Goal: Task Accomplishment & Management: Use online tool/utility

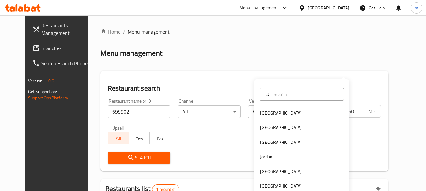
scroll to position [63, 0]
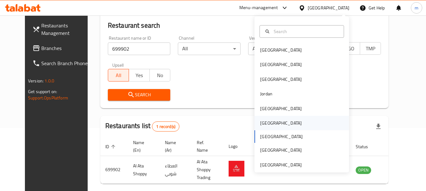
click at [287, 130] on div "[GEOGRAPHIC_DATA]" at bounding box center [302, 123] width 95 height 15
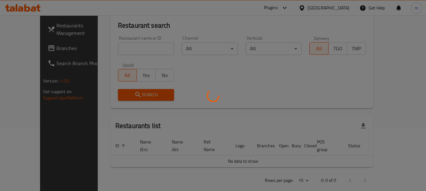
click at [31, 49] on div at bounding box center [213, 95] width 426 height 191
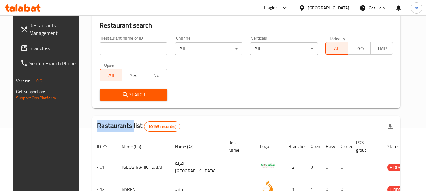
click at [31, 49] on div at bounding box center [213, 95] width 426 height 191
click at [31, 49] on span "Branches" at bounding box center [54, 48] width 50 height 8
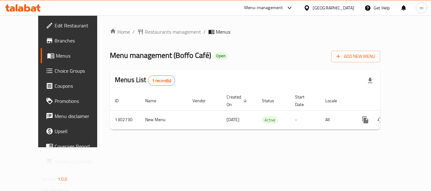
click at [145, 32] on span "Restaurants management" at bounding box center [173, 32] width 56 height 8
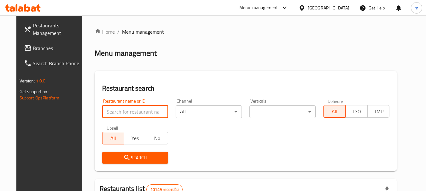
click at [125, 112] on input "search" at bounding box center [135, 112] width 66 height 13
paste input "702540"
type input "702540"
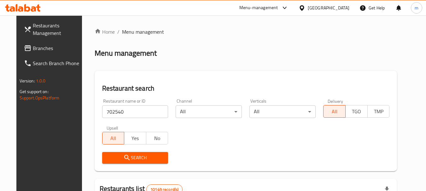
click at [124, 157] on span "Search" at bounding box center [135, 158] width 56 height 8
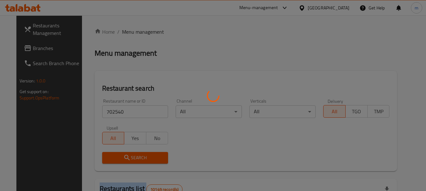
click at [124, 157] on div at bounding box center [213, 95] width 426 height 191
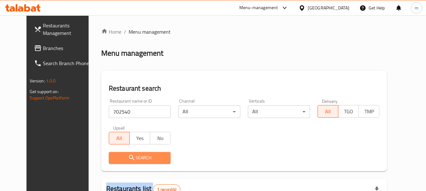
click at [124, 157] on span "Search" at bounding box center [140, 158] width 52 height 8
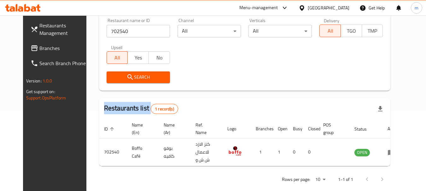
scroll to position [82, 0]
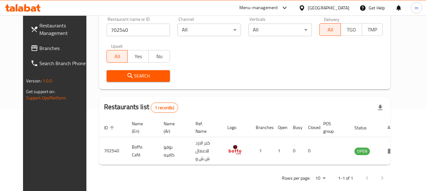
click at [344, 6] on div "[GEOGRAPHIC_DATA]" at bounding box center [329, 7] width 42 height 7
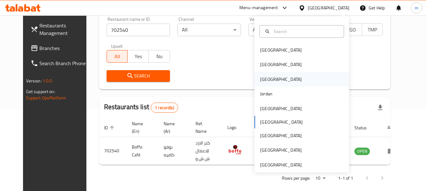
scroll to position [3, 0]
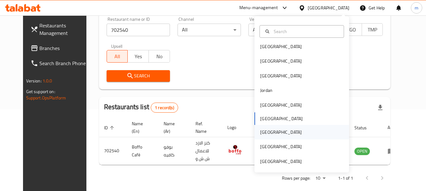
click at [309, 134] on div "[GEOGRAPHIC_DATA]" at bounding box center [302, 132] width 95 height 15
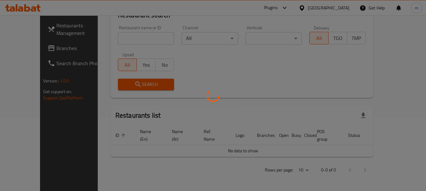
scroll to position [66, 0]
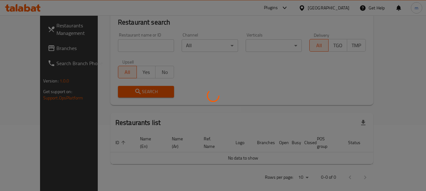
click at [20, 43] on div at bounding box center [213, 95] width 426 height 191
click at [22, 47] on div at bounding box center [213, 95] width 426 height 191
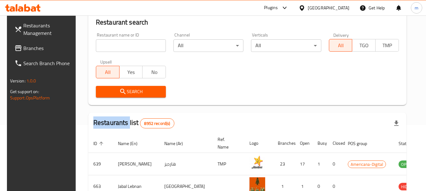
scroll to position [82, 0]
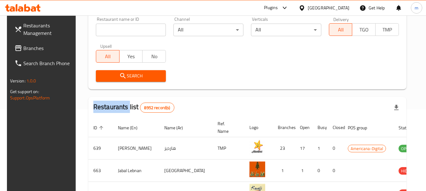
click at [22, 47] on div at bounding box center [213, 95] width 426 height 191
click at [23, 47] on span "Branches" at bounding box center [48, 48] width 50 height 8
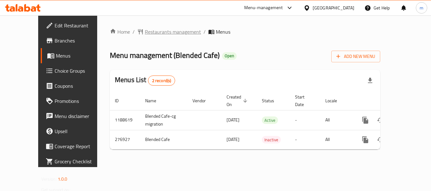
click at [145, 31] on span "Restaurants management" at bounding box center [173, 32] width 56 height 8
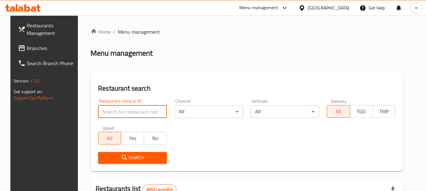
click at [119, 113] on input "search" at bounding box center [132, 112] width 69 height 13
paste input "628052"
type input "628052"
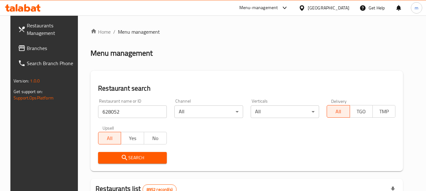
click at [121, 160] on icon "submit" at bounding box center [125, 158] width 8 height 8
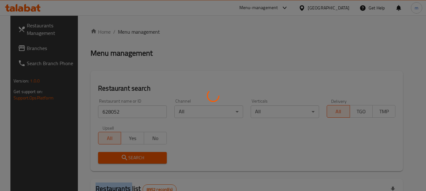
click at [120, 160] on div at bounding box center [213, 95] width 426 height 191
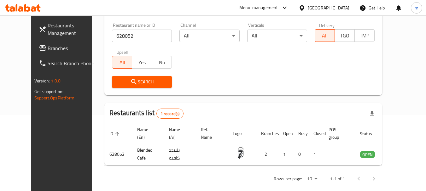
scroll to position [85, 0]
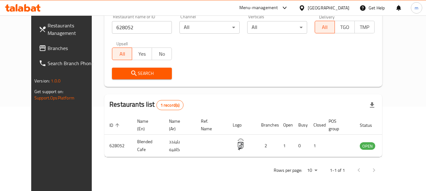
click at [48, 46] on span "Branches" at bounding box center [73, 48] width 50 height 8
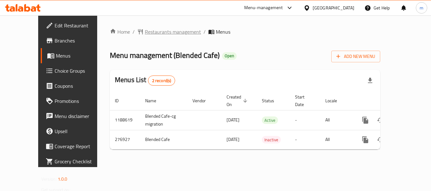
click at [164, 34] on span "Restaurants management" at bounding box center [173, 32] width 56 height 8
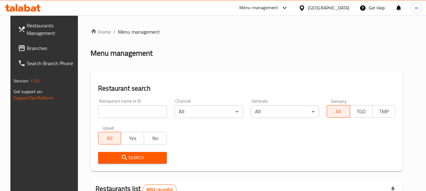
click at [121, 110] on div at bounding box center [213, 95] width 426 height 191
click at [121, 110] on input "search" at bounding box center [132, 112] width 69 height 13
paste input "628052"
type input "628052"
click at [126, 155] on span "Search" at bounding box center [132, 158] width 59 height 8
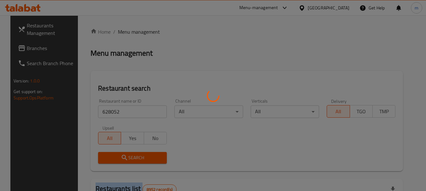
click at [126, 155] on div at bounding box center [213, 95] width 426 height 191
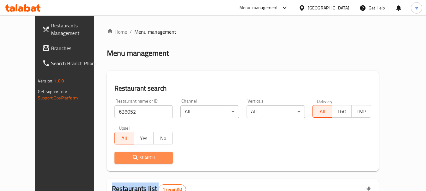
click at [126, 155] on span "Search" at bounding box center [144, 158] width 49 height 8
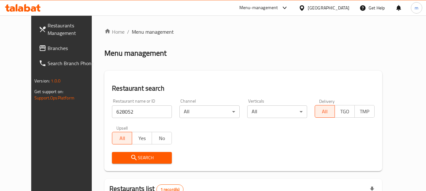
click at [344, 6] on div "[GEOGRAPHIC_DATA]" at bounding box center [329, 7] width 42 height 7
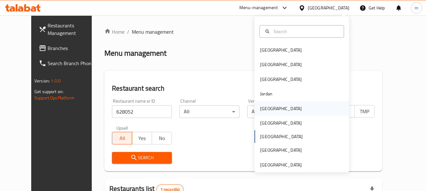
click at [305, 108] on div "Kuwait" at bounding box center [302, 109] width 95 height 15
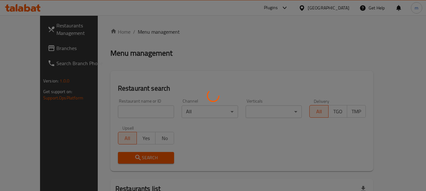
click at [50, 47] on div at bounding box center [213, 95] width 426 height 191
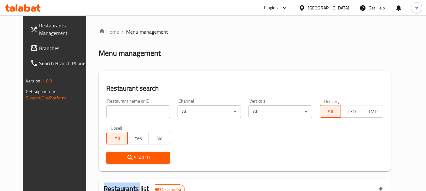
click at [50, 47] on span "Branches" at bounding box center [64, 48] width 50 height 8
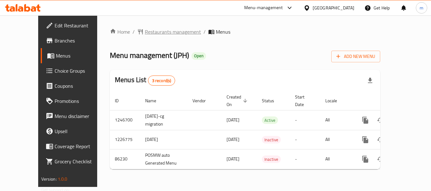
click at [160, 35] on span "Restaurants management" at bounding box center [173, 32] width 56 height 8
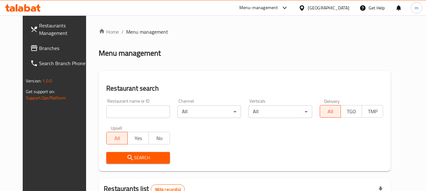
click at [131, 111] on input "search" at bounding box center [137, 112] width 63 height 13
paste input "7133"
type input "7133"
click at [149, 159] on span "Search" at bounding box center [137, 158] width 53 height 8
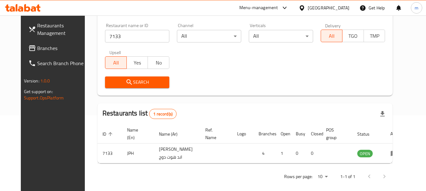
scroll to position [82, 0]
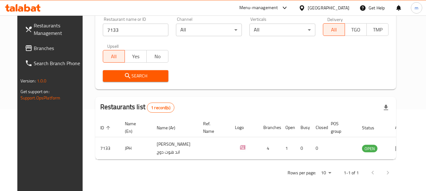
drag, startPoint x: 334, startPoint y: 5, endPoint x: 336, endPoint y: 10, distance: 4.9
click at [308, 6] on div at bounding box center [303, 7] width 9 height 7
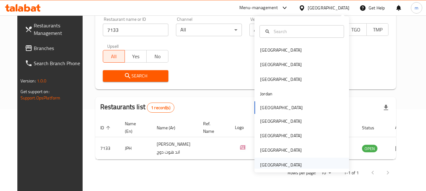
click at [315, 164] on div "[GEOGRAPHIC_DATA]" at bounding box center [302, 165] width 95 height 15
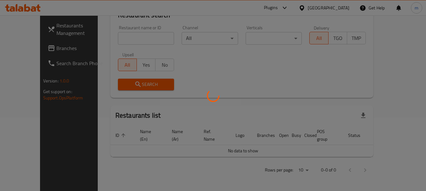
scroll to position [66, 0]
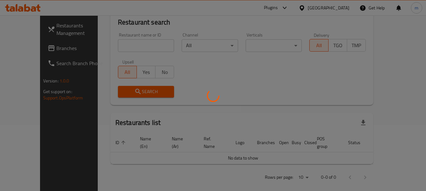
click at [52, 39] on div at bounding box center [213, 95] width 426 height 191
click at [54, 47] on div at bounding box center [213, 95] width 426 height 191
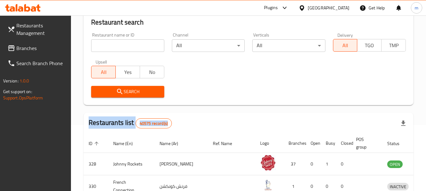
click at [54, 47] on div at bounding box center [213, 95] width 426 height 191
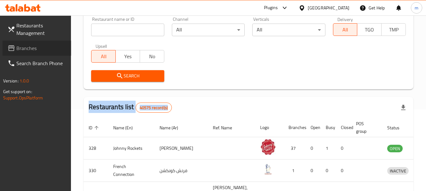
click at [54, 47] on span "Branches" at bounding box center [41, 48] width 50 height 8
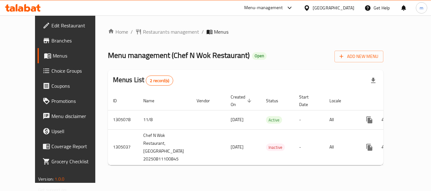
click at [143, 32] on span "Restaurants management" at bounding box center [171, 32] width 56 height 8
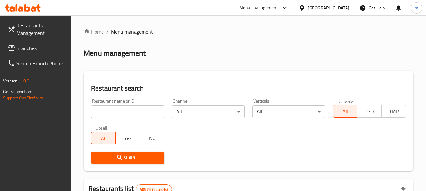
click at [128, 111] on div at bounding box center [213, 95] width 426 height 191
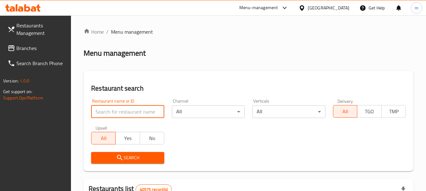
click at [128, 111] on input "search" at bounding box center [127, 112] width 73 height 13
paste input "703534"
type input "703534"
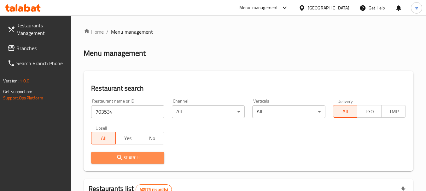
click at [133, 154] on button "Search" at bounding box center [127, 158] width 73 height 12
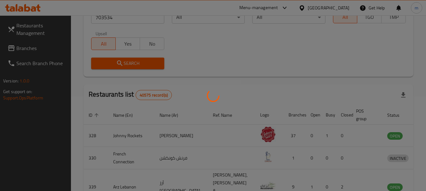
scroll to position [85, 0]
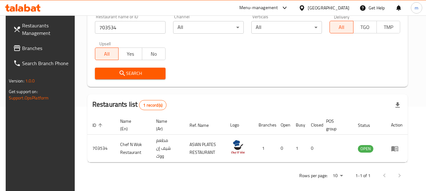
click at [335, 8] on div "[GEOGRAPHIC_DATA]" at bounding box center [329, 7] width 42 height 7
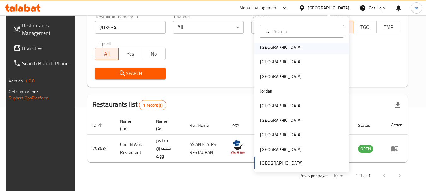
scroll to position [3, 0]
click at [312, 49] on div "[GEOGRAPHIC_DATA]" at bounding box center [302, 46] width 95 height 15
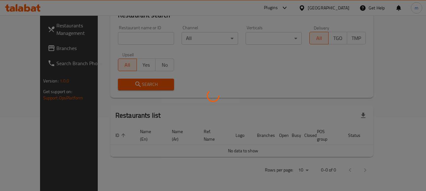
scroll to position [66, 0]
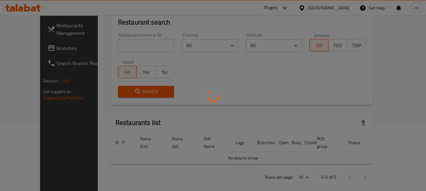
click at [32, 51] on div at bounding box center [213, 95] width 426 height 191
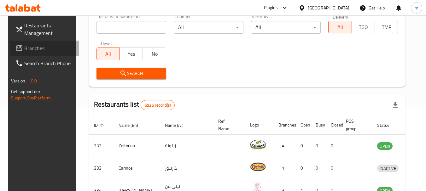
click at [32, 51] on span "Branches" at bounding box center [49, 48] width 50 height 8
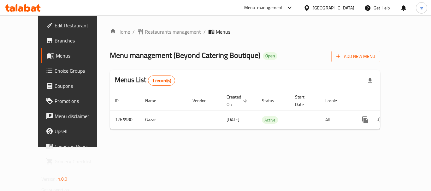
click at [154, 33] on span "Restaurants management" at bounding box center [173, 32] width 56 height 8
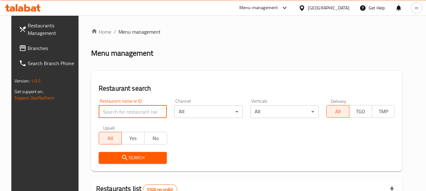
click at [110, 113] on input "search" at bounding box center [133, 112] width 68 height 13
paste input "687081"
type input "687081"
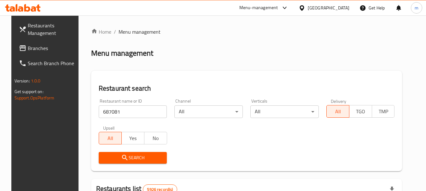
click at [115, 156] on span "Search" at bounding box center [133, 158] width 58 height 8
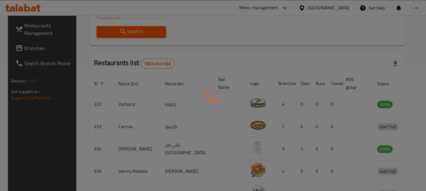
scroll to position [90, 0]
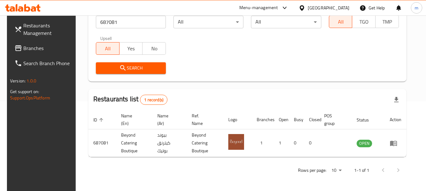
click at [324, 4] on div "[GEOGRAPHIC_DATA]" at bounding box center [324, 7] width 61 height 15
click at [305, 5] on icon at bounding box center [302, 8] width 7 height 7
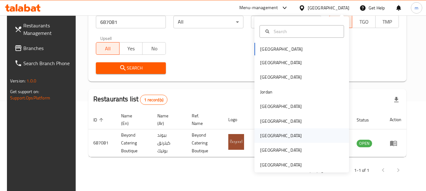
click at [302, 136] on div "[GEOGRAPHIC_DATA]" at bounding box center [302, 136] width 95 height 15
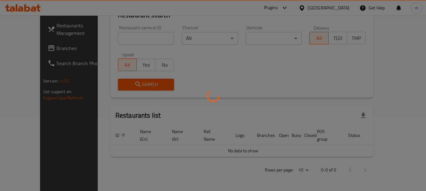
scroll to position [66, 0]
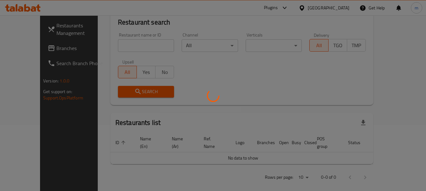
click at [22, 48] on div at bounding box center [213, 95] width 426 height 191
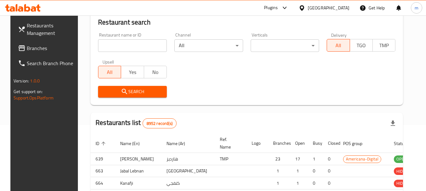
scroll to position [90, 0]
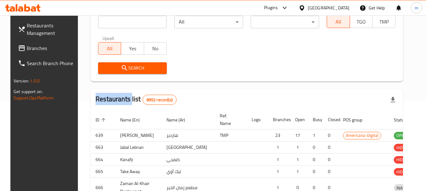
click at [22, 48] on div at bounding box center [213, 95] width 426 height 191
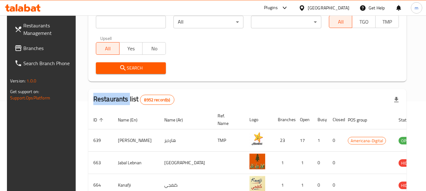
click at [23, 48] on span "Branches" at bounding box center [48, 48] width 50 height 8
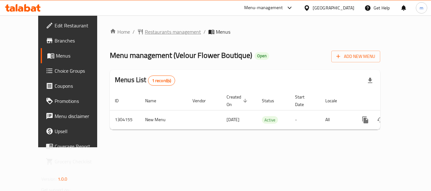
click at [149, 32] on span "Restaurants management" at bounding box center [173, 32] width 56 height 8
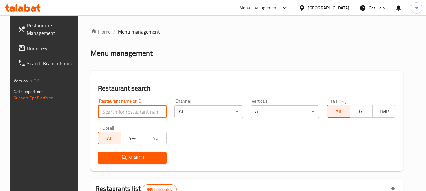
click at [106, 113] on input "search" at bounding box center [132, 112] width 69 height 13
paste input "703085"
type input "703085"
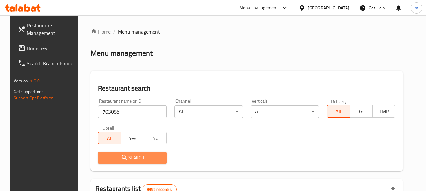
click at [118, 152] on button "Search" at bounding box center [132, 158] width 69 height 12
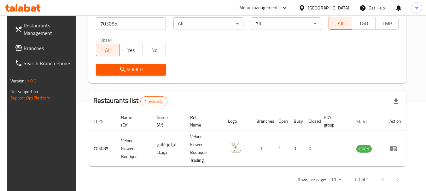
scroll to position [90, 0]
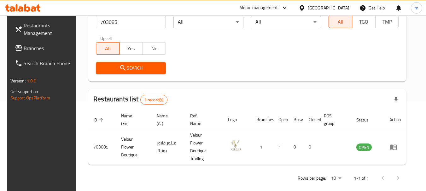
click at [346, 8] on div "[GEOGRAPHIC_DATA]" at bounding box center [329, 7] width 42 height 7
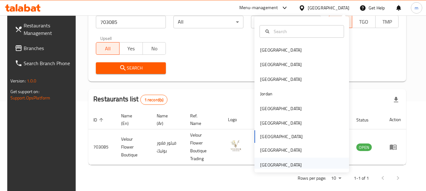
click at [326, 169] on div "[GEOGRAPHIC_DATA]" at bounding box center [302, 165] width 95 height 15
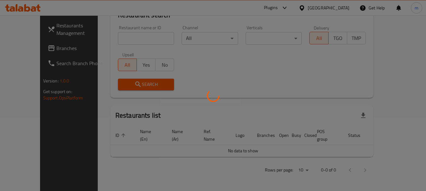
scroll to position [66, 0]
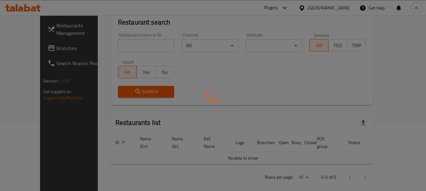
click at [49, 52] on div at bounding box center [213, 95] width 426 height 191
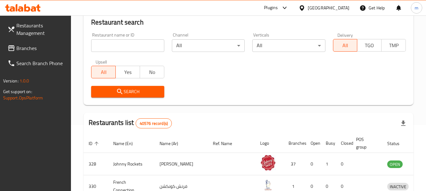
scroll to position [90, 0]
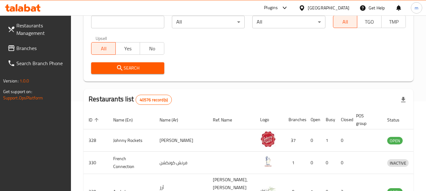
click at [49, 52] on span "Branches" at bounding box center [41, 48] width 50 height 8
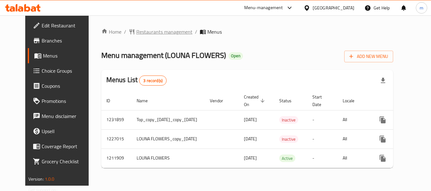
click at [166, 32] on span "Restaurants management" at bounding box center [164, 32] width 56 height 8
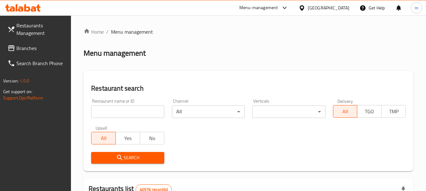
click at [116, 113] on input "search" at bounding box center [127, 112] width 73 height 13
paste input "671483"
type input "671483"
click at [118, 156] on icon "submit" at bounding box center [119, 157] width 5 height 5
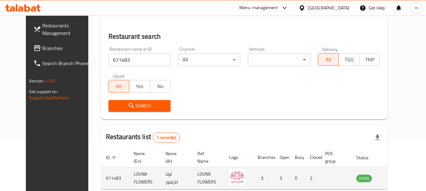
scroll to position [63, 0]
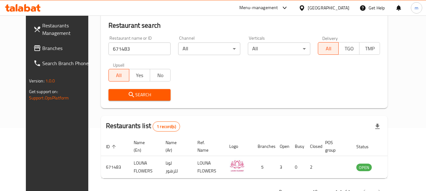
click at [50, 52] on span "Branches" at bounding box center [67, 48] width 50 height 8
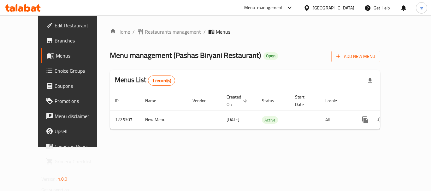
click at [147, 31] on span "Restaurants management" at bounding box center [173, 32] width 56 height 8
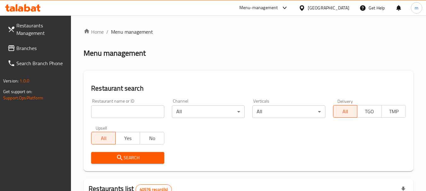
click at [109, 110] on input "search" at bounding box center [127, 112] width 73 height 13
paste input "675242"
type input "675242"
click at [129, 161] on span "Search" at bounding box center [127, 158] width 63 height 8
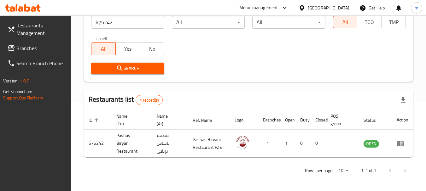
scroll to position [90, 0]
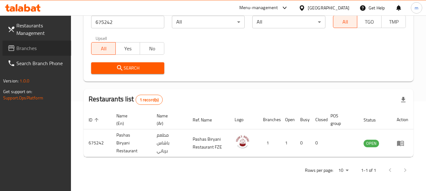
click at [56, 45] on span "Branches" at bounding box center [41, 48] width 50 height 8
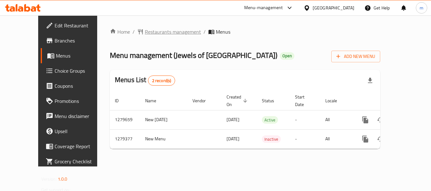
click at [145, 32] on span "Restaurants management" at bounding box center [173, 32] width 56 height 8
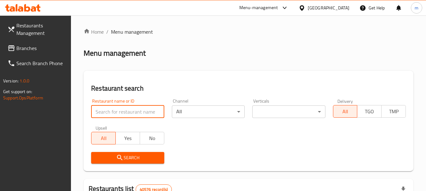
click at [113, 112] on input "search" at bounding box center [127, 112] width 73 height 13
paste input "693150"
type input "693150"
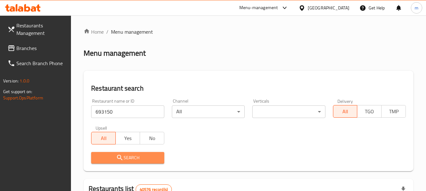
click at [128, 152] on button "Search" at bounding box center [127, 158] width 73 height 12
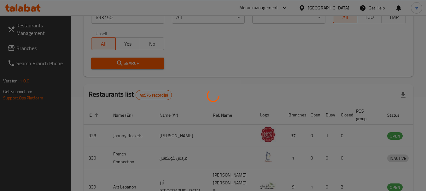
scroll to position [90, 0]
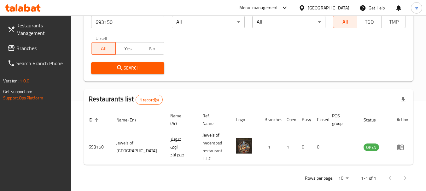
click at [50, 48] on span "Branches" at bounding box center [41, 48] width 50 height 8
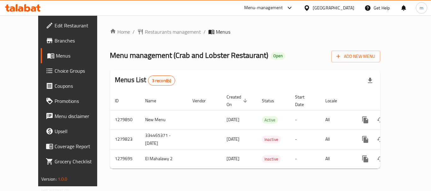
click at [150, 32] on span "Restaurants management" at bounding box center [173, 32] width 56 height 8
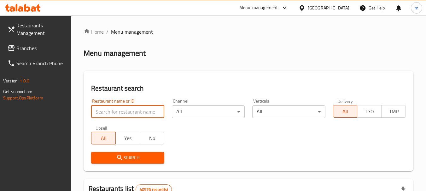
click at [115, 117] on input "search" at bounding box center [127, 112] width 73 height 13
paste input "693405"
type input "693405"
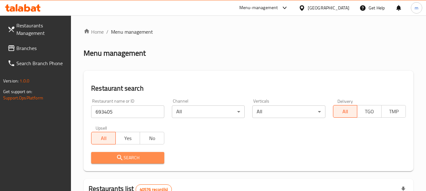
click at [128, 157] on span "Search" at bounding box center [127, 158] width 63 height 8
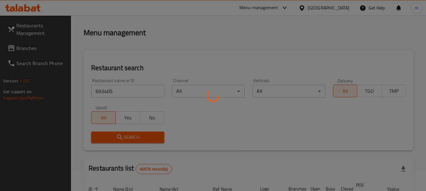
scroll to position [63, 0]
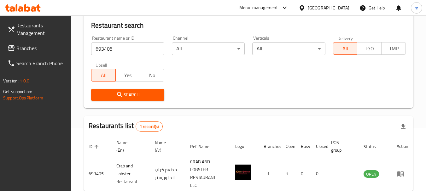
click at [343, 9] on div "[GEOGRAPHIC_DATA]" at bounding box center [329, 7] width 42 height 7
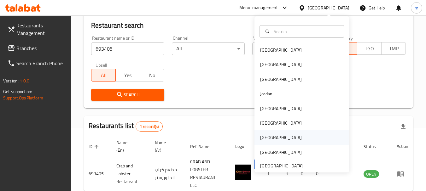
click at [267, 137] on div "[GEOGRAPHIC_DATA]" at bounding box center [281, 138] width 52 height 15
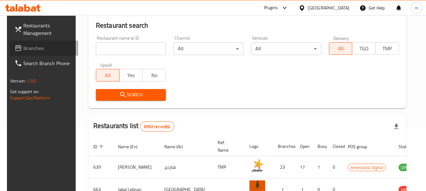
click at [35, 48] on span "Branches" at bounding box center [48, 48] width 50 height 8
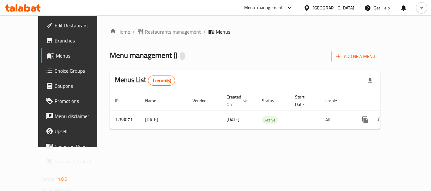
click at [145, 30] on span "Restaurants management" at bounding box center [173, 32] width 56 height 8
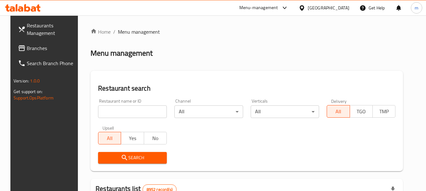
click at [109, 111] on input "search" at bounding box center [132, 112] width 69 height 13
paste input "696964"
type input "696964"
click at [112, 156] on span "Search" at bounding box center [132, 158] width 59 height 8
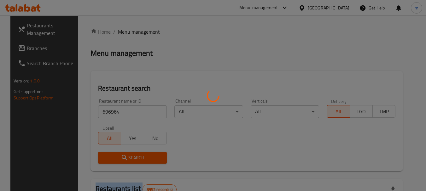
click at [112, 156] on div at bounding box center [213, 95] width 426 height 191
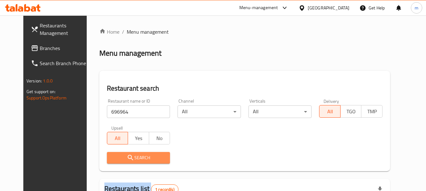
click at [112, 155] on span "Search" at bounding box center [138, 158] width 53 height 8
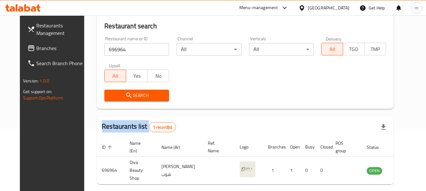
scroll to position [53, 0]
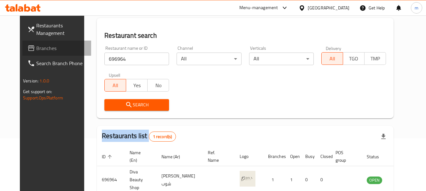
click at [49, 50] on span "Branches" at bounding box center [61, 48] width 50 height 8
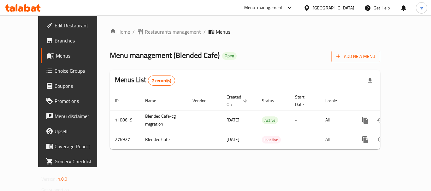
click at [148, 34] on span "Restaurants management" at bounding box center [173, 32] width 56 height 8
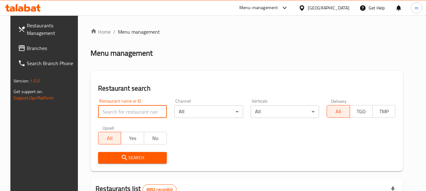
click at [119, 112] on input "search" at bounding box center [132, 112] width 69 height 13
paste input "628052"
type input "628052"
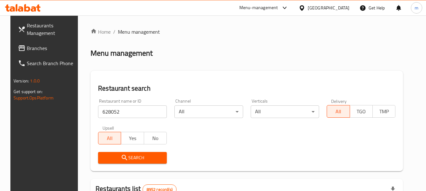
click at [134, 158] on span "Search" at bounding box center [132, 158] width 59 height 8
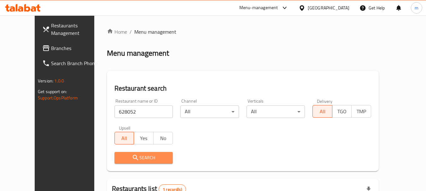
click at [136, 158] on span "Search" at bounding box center [144, 158] width 49 height 8
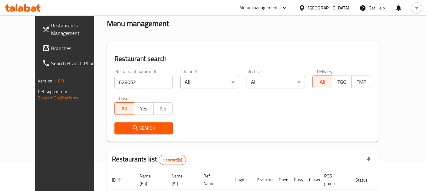
scroll to position [63, 0]
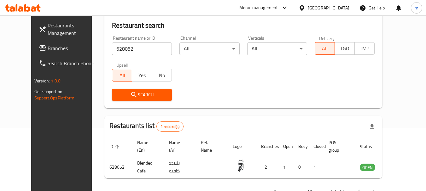
click at [339, 11] on div "[GEOGRAPHIC_DATA]" at bounding box center [329, 7] width 42 height 7
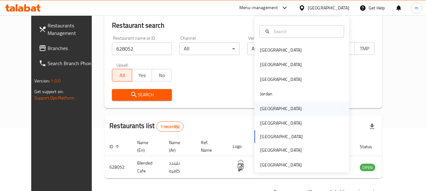
click at [299, 112] on div "[GEOGRAPHIC_DATA]" at bounding box center [302, 109] width 95 height 15
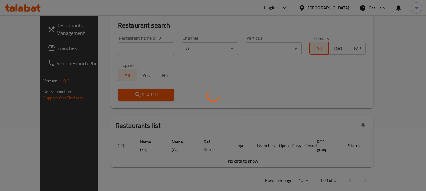
click at [19, 47] on div at bounding box center [213, 95] width 426 height 191
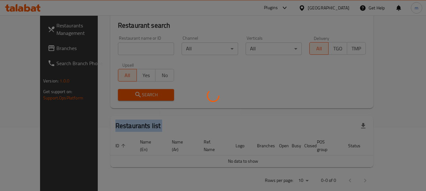
click at [19, 47] on div at bounding box center [213, 95] width 426 height 191
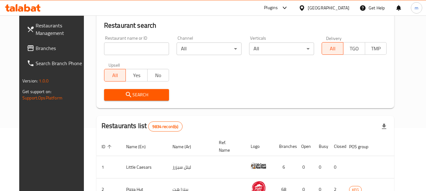
click at [19, 47] on div at bounding box center [213, 95] width 426 height 191
click at [36, 47] on span "Branches" at bounding box center [61, 48] width 50 height 8
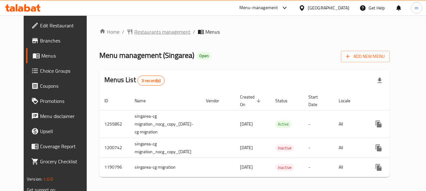
click at [151, 33] on span "Restaurants management" at bounding box center [162, 32] width 56 height 8
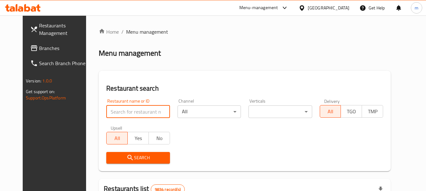
click at [106, 113] on input "search" at bounding box center [137, 112] width 63 height 13
paste input "623221"
type input "623221"
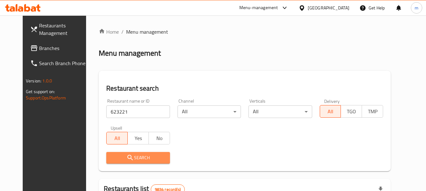
click at [126, 154] on icon "submit" at bounding box center [130, 158] width 8 height 8
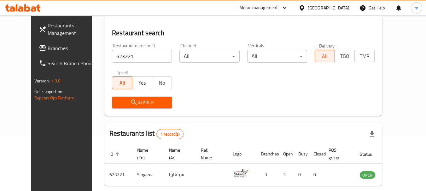
scroll to position [63, 0]
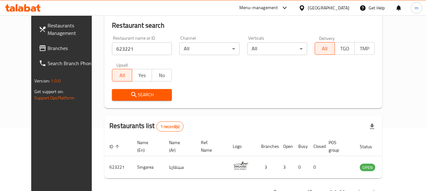
click at [308, 7] on div at bounding box center [303, 7] width 9 height 7
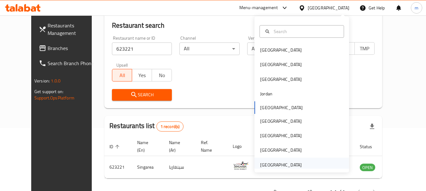
click at [315, 165] on div "[GEOGRAPHIC_DATA]" at bounding box center [302, 165] width 95 height 15
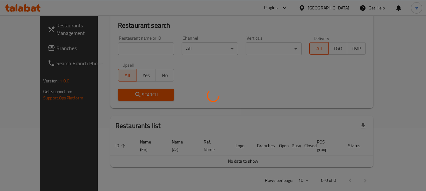
click at [315, 165] on div at bounding box center [213, 95] width 426 height 191
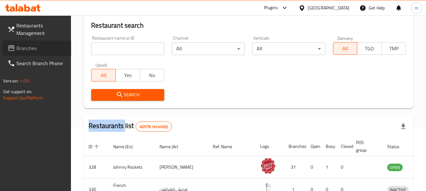
click at [38, 44] on link "Branches" at bounding box center [37, 48] width 69 height 15
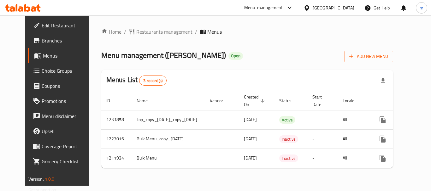
click at [138, 32] on span "Restaurants management" at bounding box center [164, 32] width 56 height 8
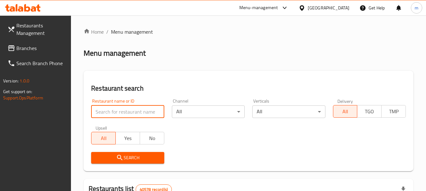
click at [121, 111] on input "search" at bounding box center [127, 112] width 73 height 13
paste input "671506"
type input "671506"
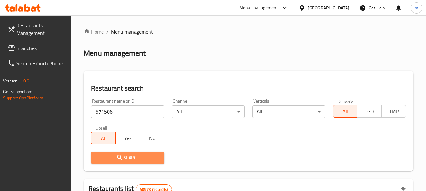
click at [119, 156] on icon "submit" at bounding box center [120, 158] width 8 height 8
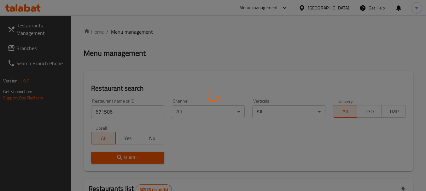
scroll to position [85, 0]
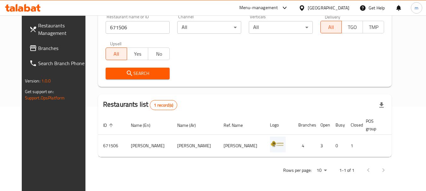
click at [322, 7] on div "[GEOGRAPHIC_DATA]" at bounding box center [329, 7] width 42 height 7
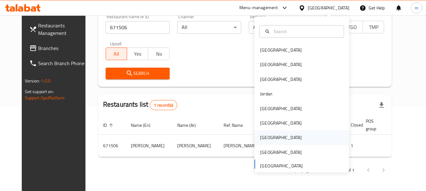
click at [285, 137] on div "[GEOGRAPHIC_DATA]" at bounding box center [302, 138] width 95 height 15
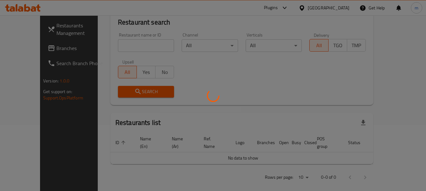
scroll to position [85, 0]
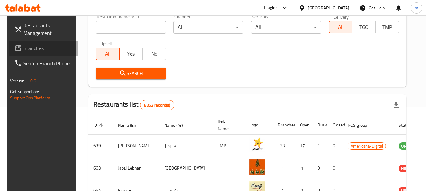
click at [48, 52] on link "Branches" at bounding box center [43, 48] width 69 height 15
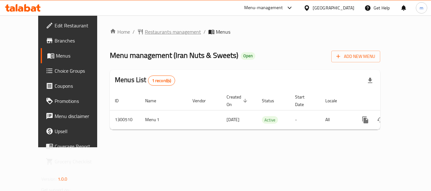
click at [145, 32] on span "Restaurants management" at bounding box center [173, 32] width 56 height 8
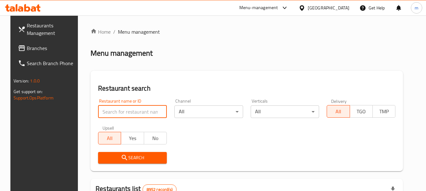
click at [116, 113] on input "search" at bounding box center [132, 112] width 69 height 13
paste input "701745"
type input "701745"
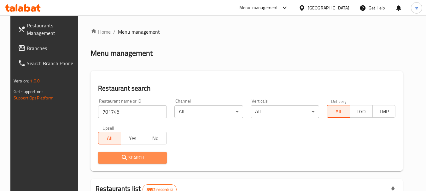
click at [123, 160] on icon "submit" at bounding box center [125, 158] width 8 height 8
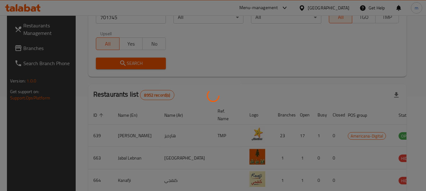
scroll to position [90, 0]
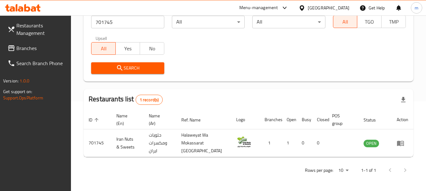
click at [341, 7] on div "[GEOGRAPHIC_DATA]" at bounding box center [329, 7] width 42 height 7
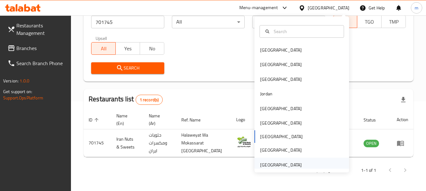
click at [323, 163] on div "[GEOGRAPHIC_DATA]" at bounding box center [302, 165] width 95 height 15
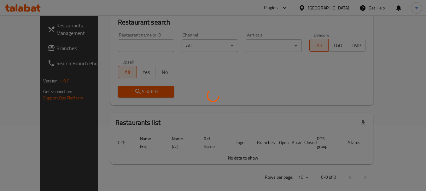
click at [57, 50] on div at bounding box center [213, 95] width 426 height 191
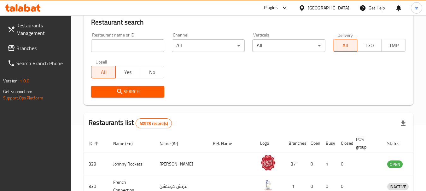
scroll to position [90, 0]
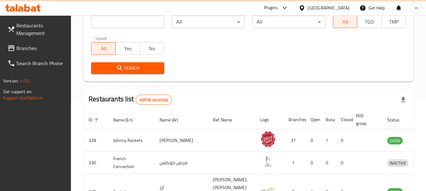
click at [57, 50] on span "Branches" at bounding box center [41, 48] width 50 height 8
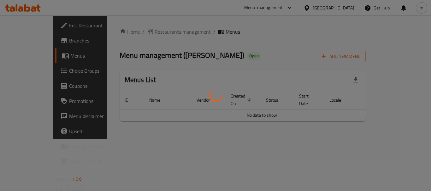
click at [142, 31] on div at bounding box center [215, 95] width 431 height 191
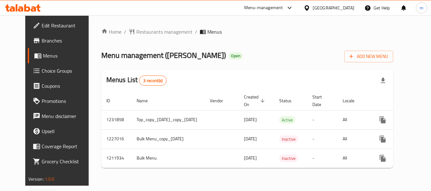
click at [142, 31] on span "Restaurants management" at bounding box center [164, 32] width 56 height 8
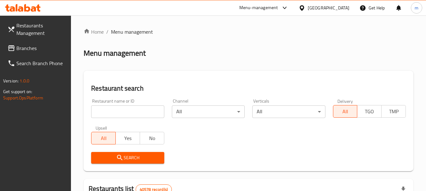
click at [112, 110] on input "search" at bounding box center [127, 112] width 73 height 13
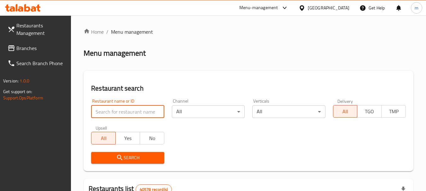
paste input "671506"
type input "671506"
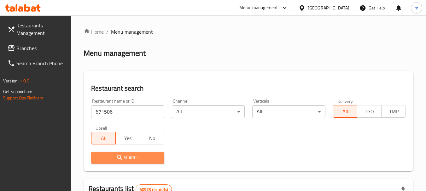
click at [127, 154] on button "Search" at bounding box center [127, 158] width 73 height 12
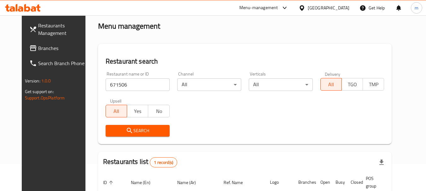
scroll to position [63, 0]
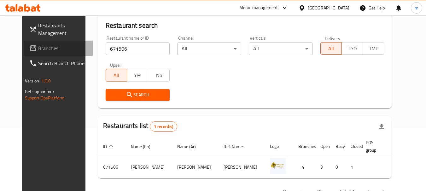
click at [38, 50] on span "Branches" at bounding box center [63, 48] width 50 height 8
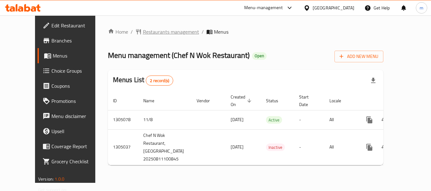
click at [148, 31] on span "Restaurants management" at bounding box center [171, 32] width 56 height 8
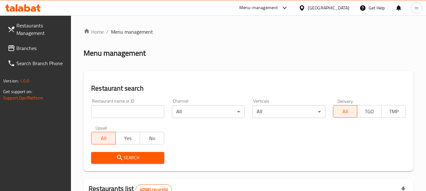
click at [124, 113] on div at bounding box center [213, 95] width 426 height 191
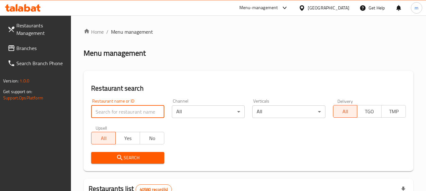
click at [124, 113] on input "search" at bounding box center [127, 112] width 73 height 13
paste input "703534"
type input "703534"
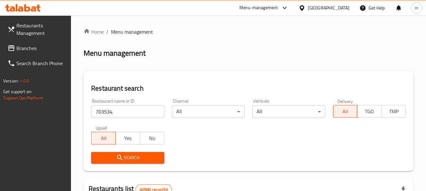
click at [129, 158] on span "Search" at bounding box center [127, 158] width 63 height 8
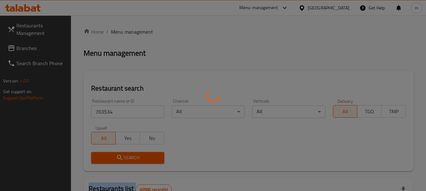
click at [129, 158] on div at bounding box center [213, 95] width 426 height 191
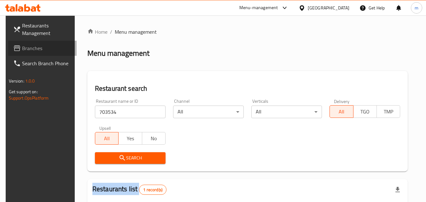
click at [61, 48] on span "Branches" at bounding box center [47, 48] width 50 height 8
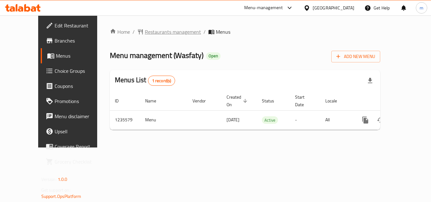
click at [145, 31] on span "Restaurants management" at bounding box center [173, 32] width 56 height 8
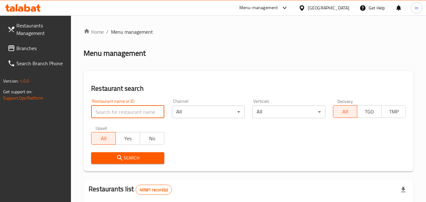
paste input "678776"
type input "678776"
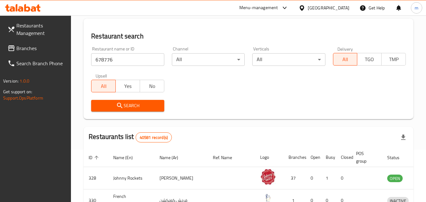
scroll to position [63, 0]
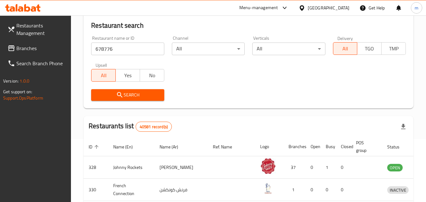
click at [312, 4] on div "United Arab Emirates" at bounding box center [324, 7] width 61 height 15
drag, startPoint x: 312, startPoint y: 4, endPoint x: 313, endPoint y: 12, distance: 7.9
click at [312, 8] on div "United Arab Emirates" at bounding box center [329, 7] width 42 height 7
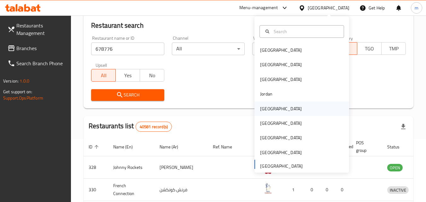
click at [296, 115] on div "[GEOGRAPHIC_DATA]" at bounding box center [302, 109] width 95 height 15
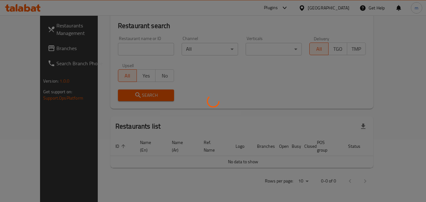
click at [296, 115] on div at bounding box center [213, 101] width 426 height 202
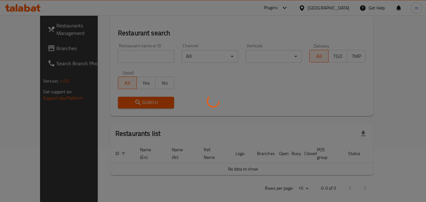
click at [39, 50] on div at bounding box center [213, 101] width 426 height 202
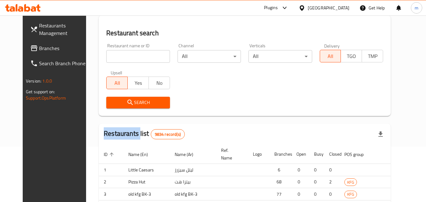
scroll to position [63, 0]
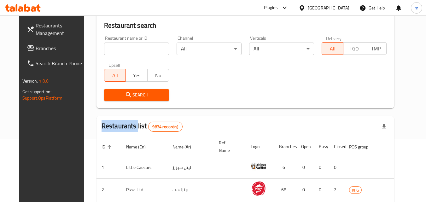
click at [39, 50] on span "Branches" at bounding box center [61, 48] width 50 height 8
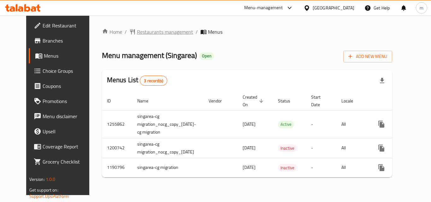
click at [145, 28] on span "Restaurants management" at bounding box center [165, 32] width 56 height 8
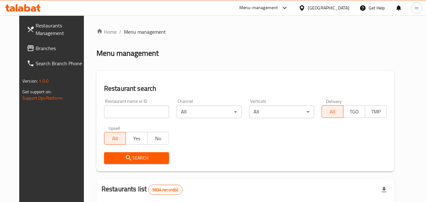
click at [121, 109] on div "Home / Menu management Menu management Restaurant search Restaurant name or ID …" at bounding box center [246, 200] width 298 height 345
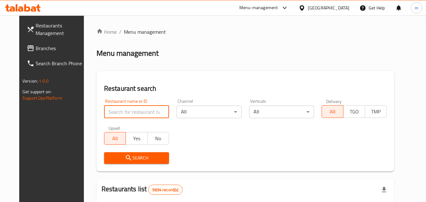
paste input "623221"
type input "623221"
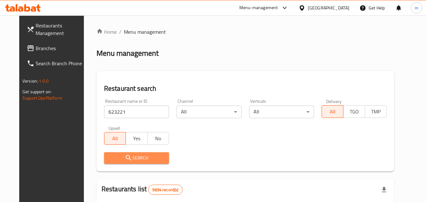
click at [139, 156] on span "Search" at bounding box center [136, 158] width 55 height 8
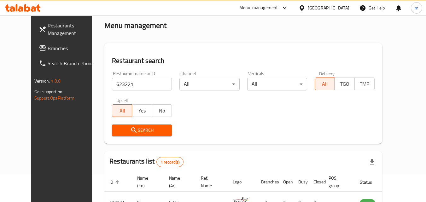
scroll to position [63, 0]
